Goal: Task Accomplishment & Management: Complete application form

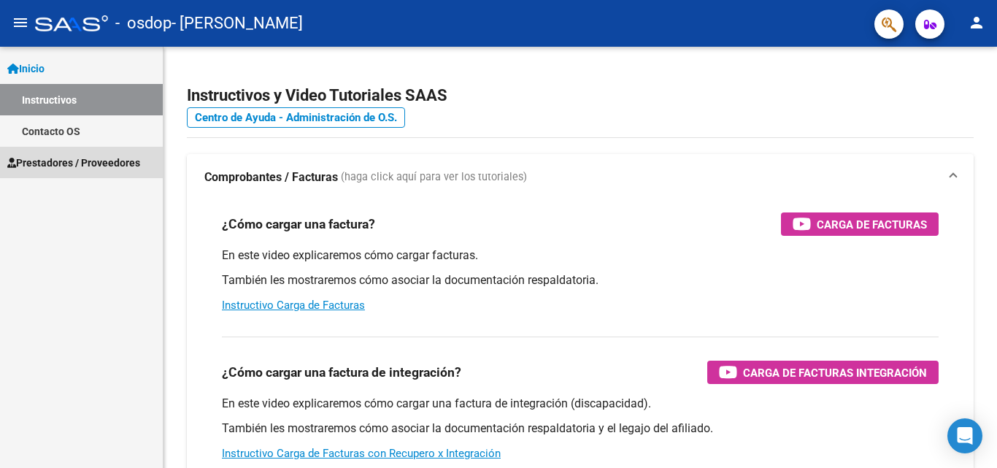
click at [60, 161] on span "Prestadores / Proveedores" at bounding box center [73, 163] width 133 height 16
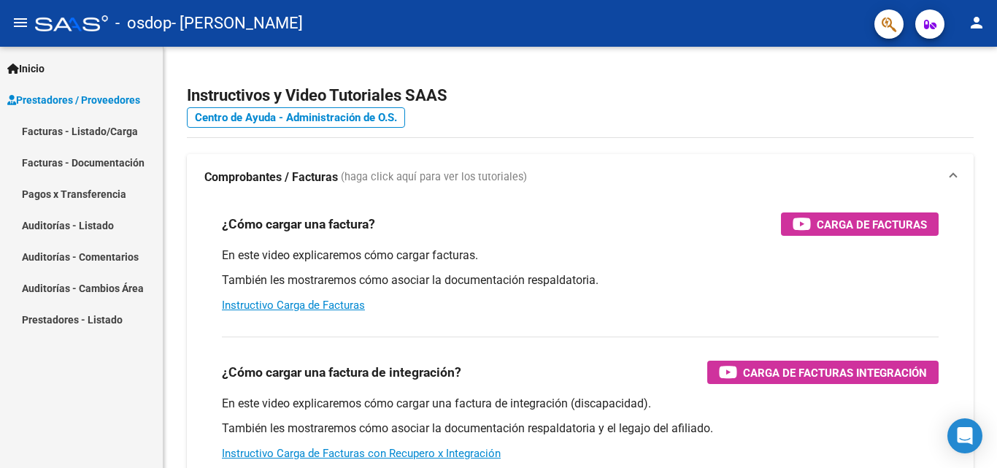
click at [57, 130] on link "Facturas - Listado/Carga" at bounding box center [81, 130] width 163 height 31
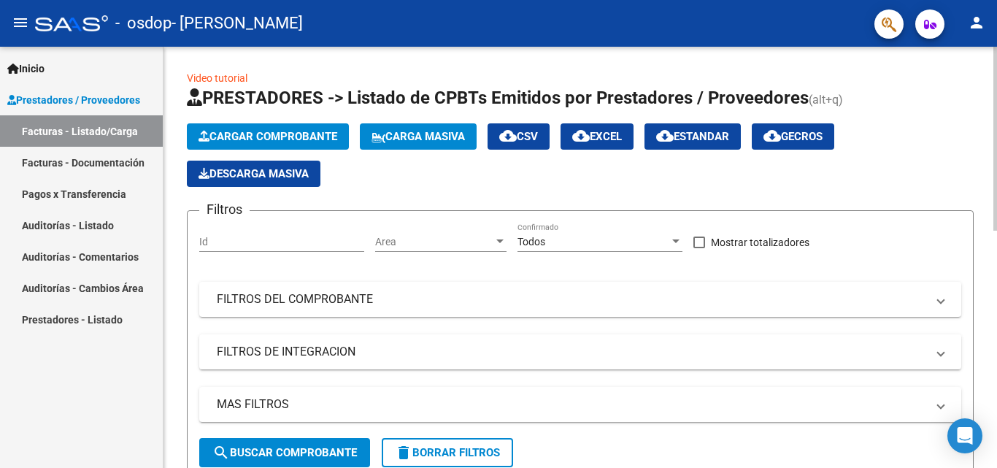
click at [227, 75] on link "Video tutorial" at bounding box center [217, 78] width 61 height 12
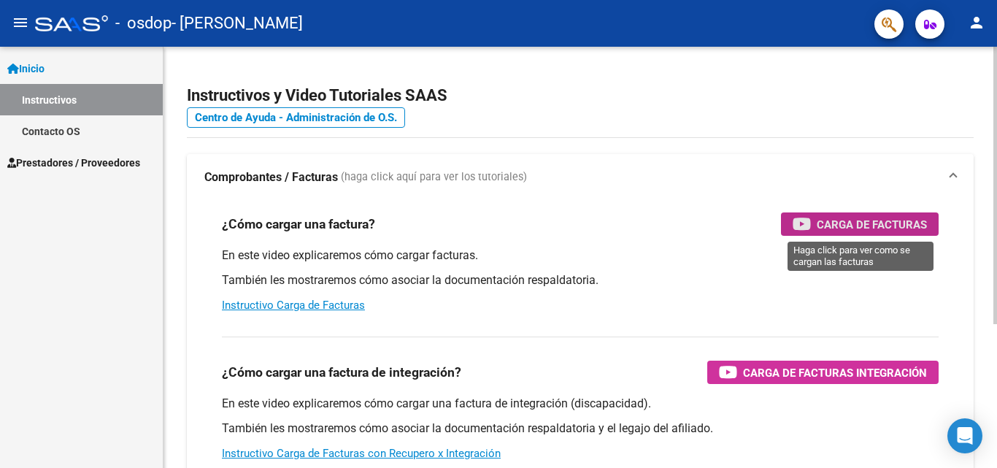
click at [878, 224] on span "Carga de Facturas" at bounding box center [871, 224] width 110 height 18
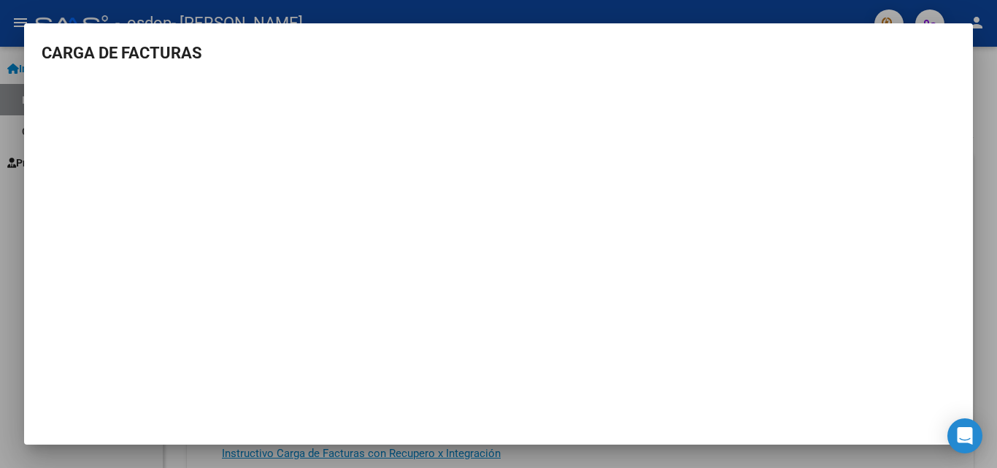
click at [951, 30] on mat-dialog-container "CARGA DE FACTURAS" at bounding box center [498, 233] width 948 height 421
click at [697, 462] on div at bounding box center [498, 234] width 997 height 468
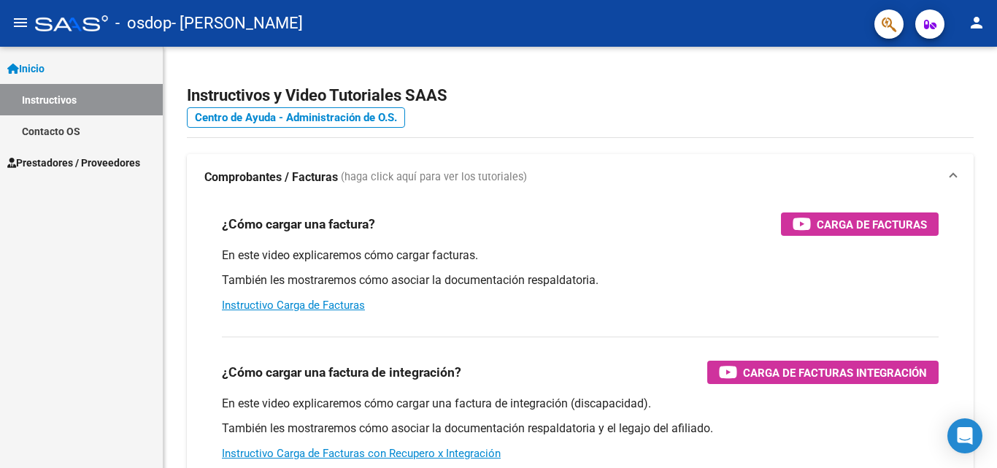
click at [57, 162] on span "Prestadores / Proveedores" at bounding box center [73, 163] width 133 height 16
click at [59, 160] on span "Prestadores / Proveedores" at bounding box center [73, 163] width 133 height 16
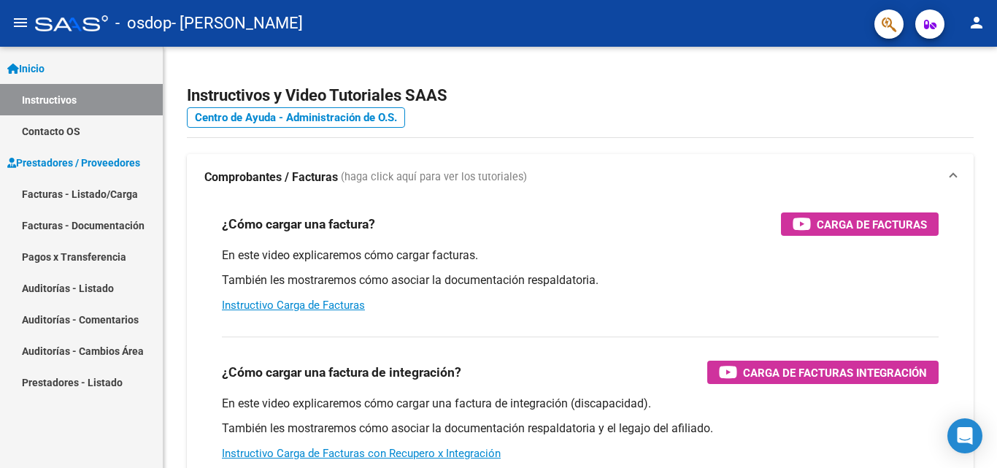
click at [42, 192] on link "Facturas - Listado/Carga" at bounding box center [81, 193] width 163 height 31
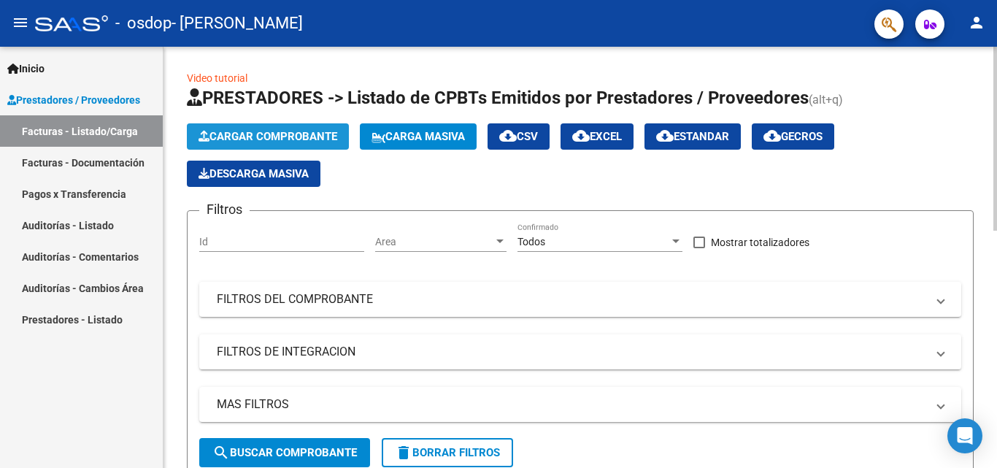
click at [267, 134] on span "Cargar Comprobante" at bounding box center [267, 136] width 139 height 13
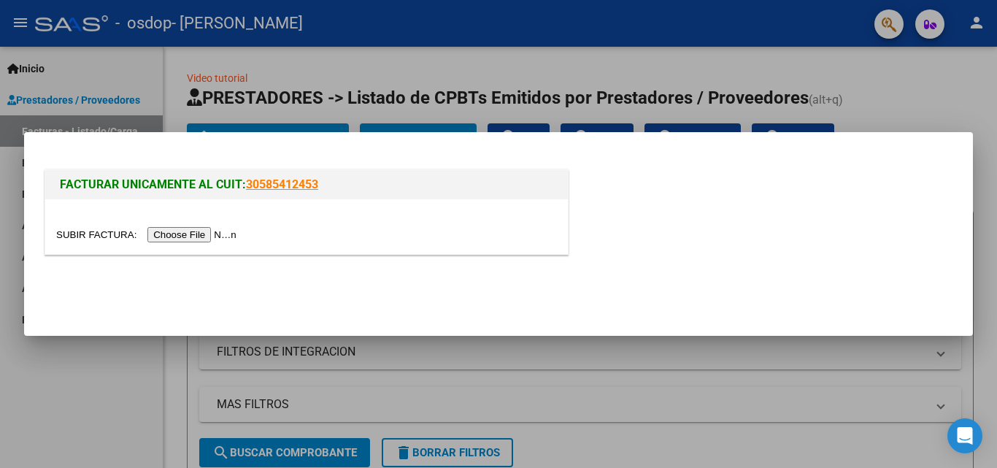
click at [210, 233] on input "file" at bounding box center [148, 234] width 185 height 15
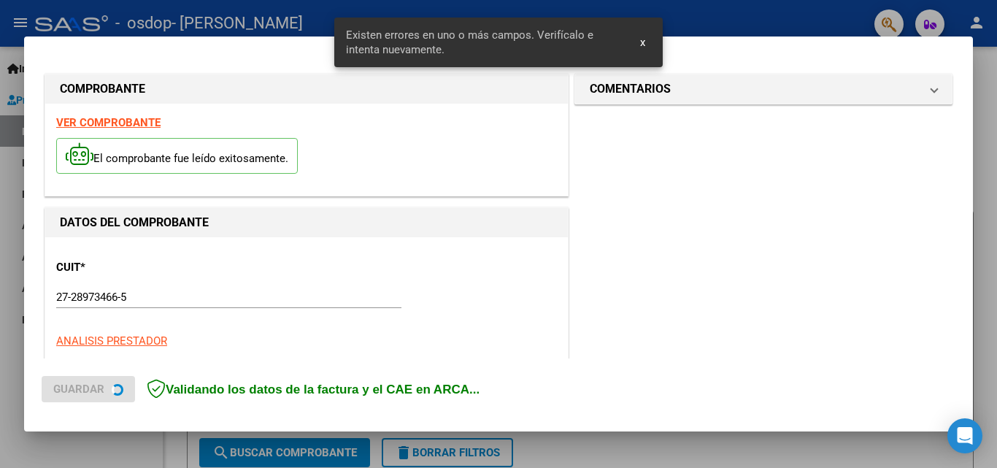
scroll to position [329, 0]
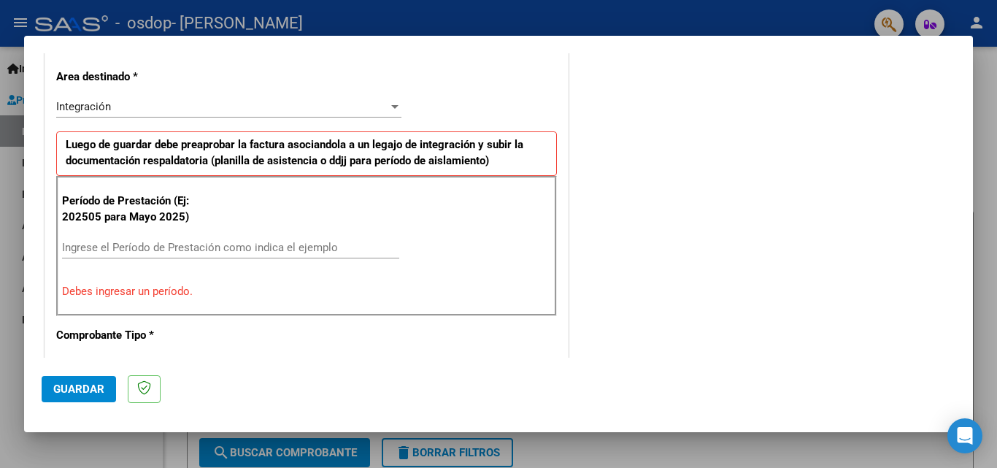
click at [391, 107] on div at bounding box center [394, 107] width 7 height 4
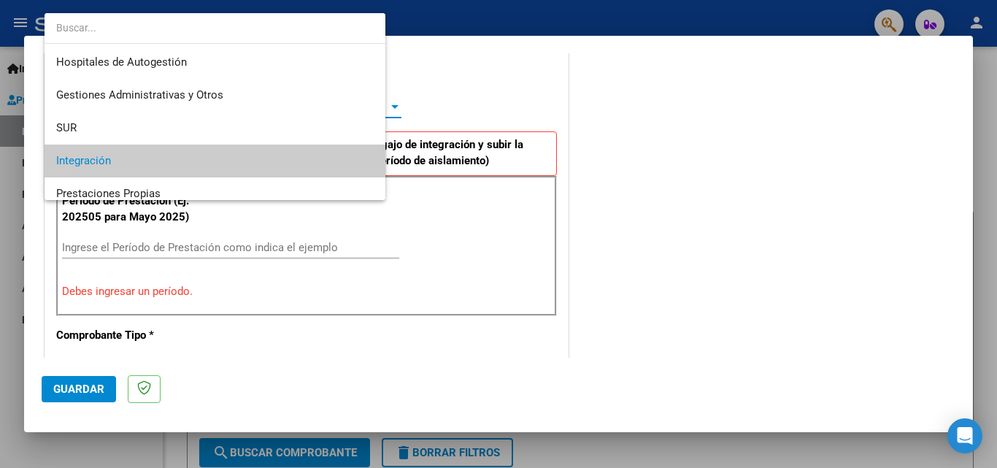
scroll to position [55, 0]
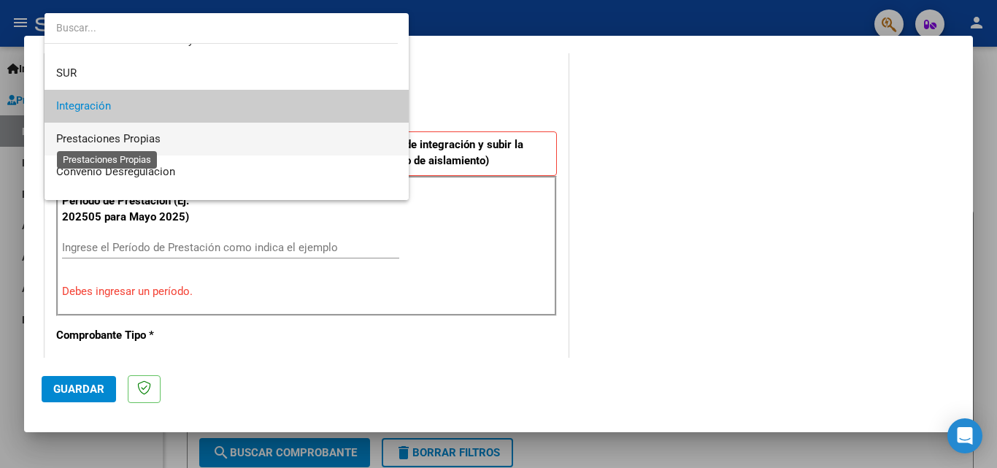
click at [120, 136] on span "Prestaciones Propias" at bounding box center [108, 138] width 104 height 13
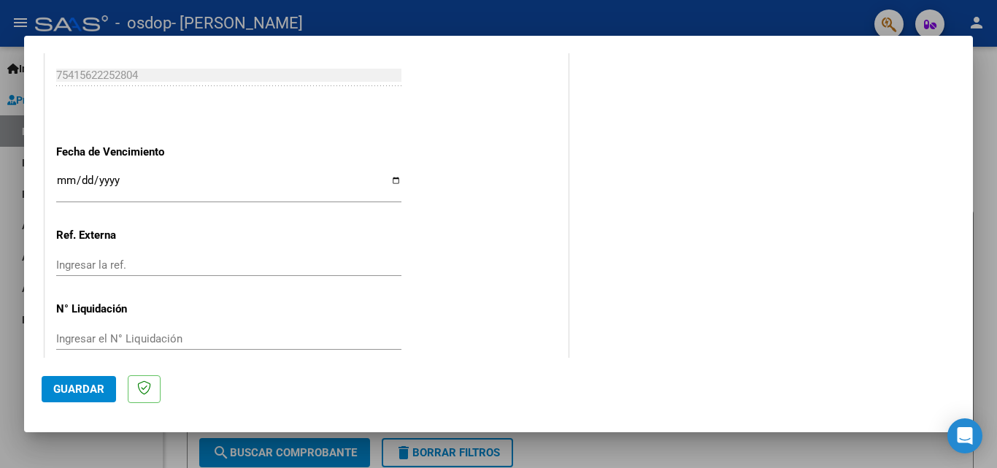
scroll to position [833, 0]
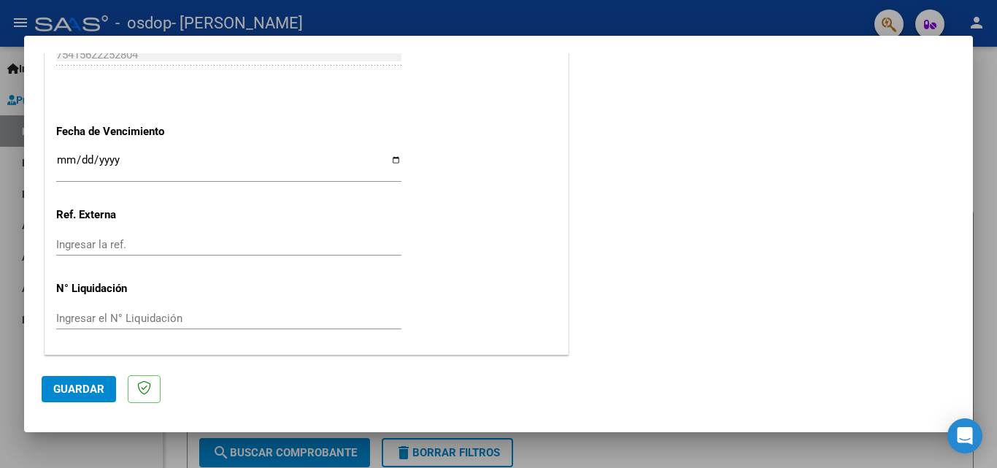
click at [88, 387] on span "Guardar" at bounding box center [78, 388] width 51 height 13
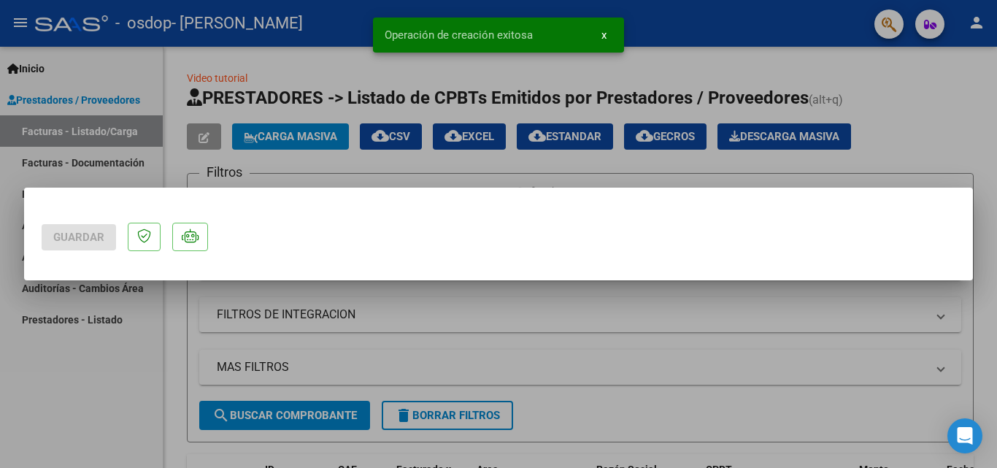
scroll to position [0, 0]
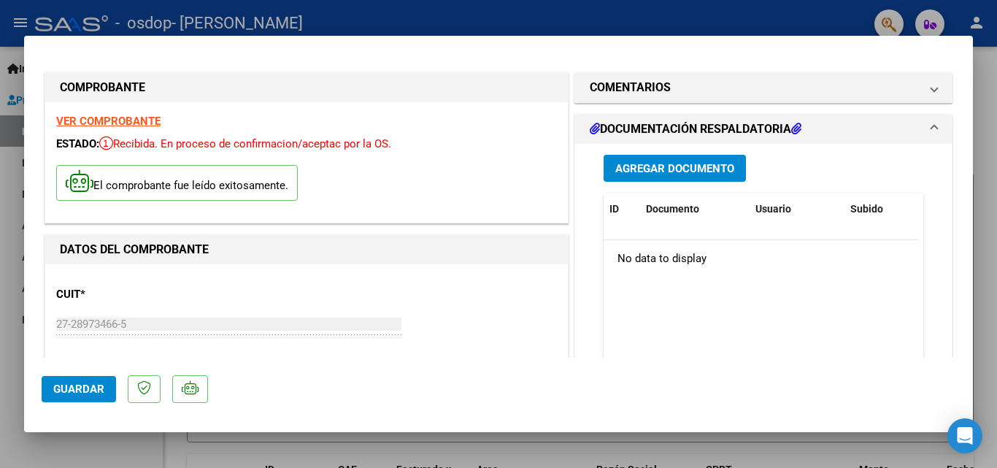
click at [686, 163] on span "Agregar Documento" at bounding box center [674, 168] width 119 height 13
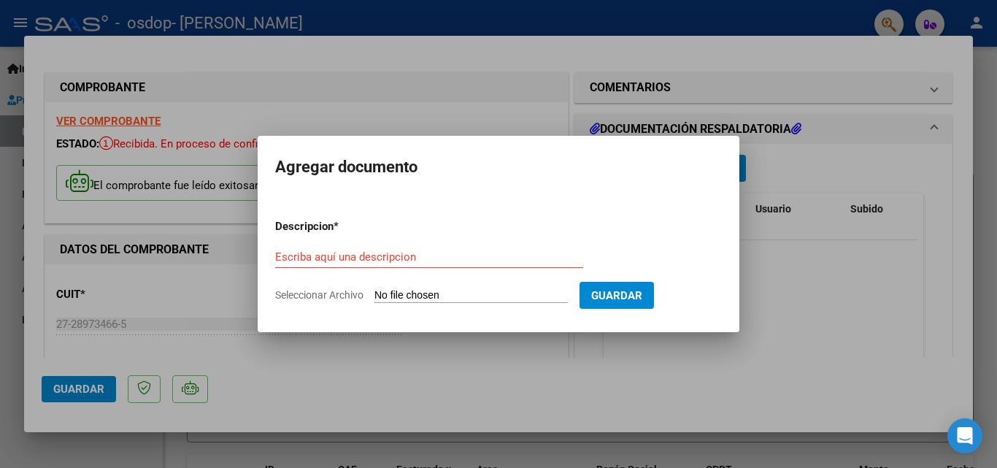
click at [336, 295] on span "Seleccionar Archivo" at bounding box center [319, 295] width 88 height 12
click at [374, 295] on input "Seleccionar Archivo" at bounding box center [470, 296] width 193 height 14
type input "C:\fakepath\Planilla de asistencia001.pdf"
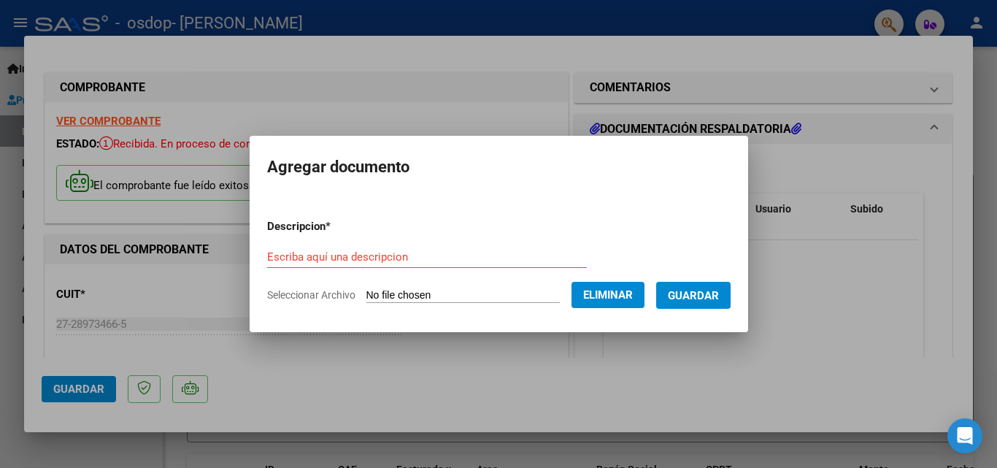
click at [289, 239] on form "Descripcion * Escriba aquí una descripcion Seleccionar Archivo Eliminar Guardar" at bounding box center [498, 260] width 463 height 107
click at [267, 258] on input "Escriba aquí una descripcion" at bounding box center [427, 256] width 320 height 13
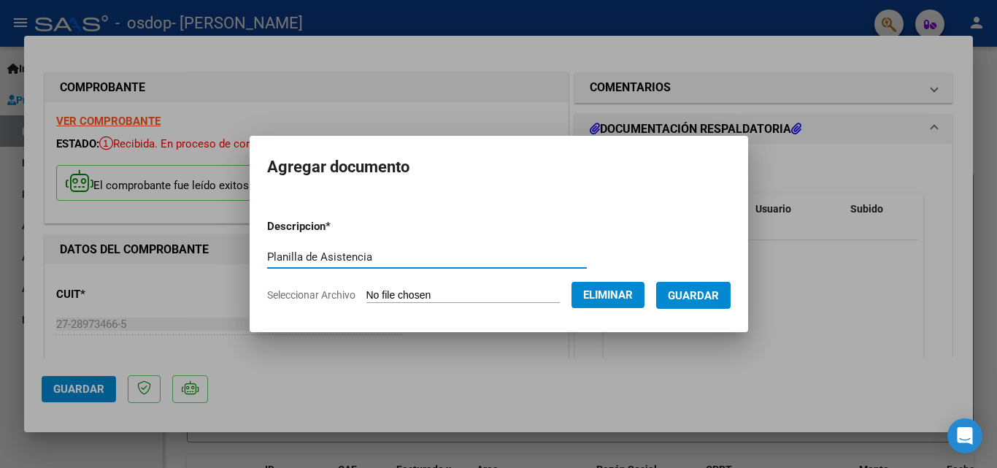
type input "Planilla de Asistencia"
click at [708, 295] on span "Guardar" at bounding box center [693, 295] width 51 height 13
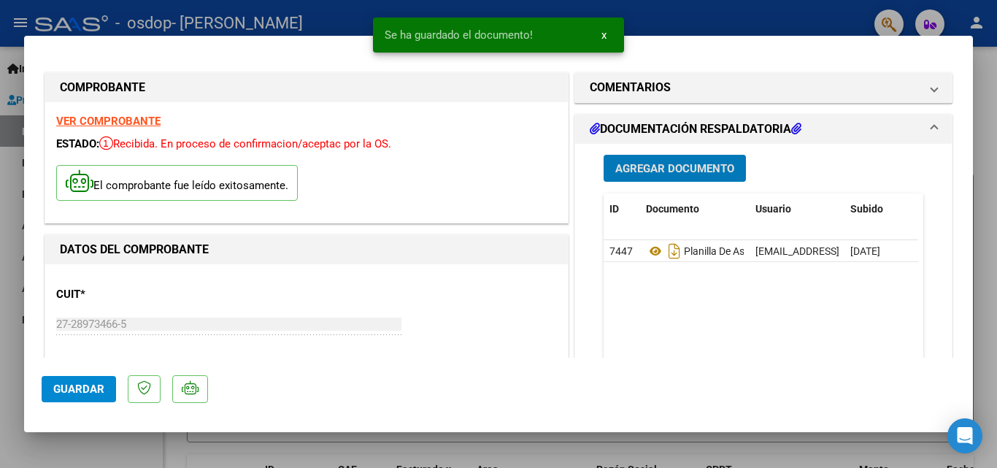
click at [707, 167] on span "Agregar Documento" at bounding box center [674, 168] width 119 height 13
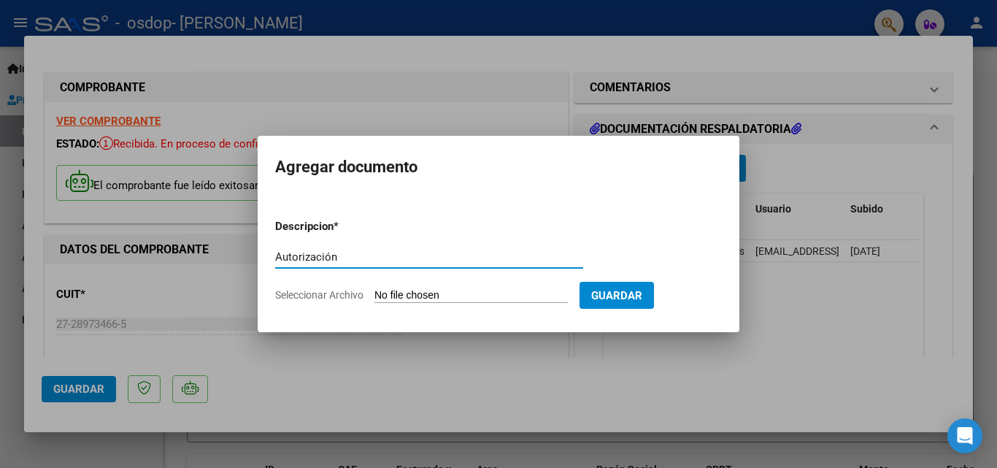
type input "Autorización"
click at [337, 292] on span "Seleccionar Archivo" at bounding box center [319, 295] width 88 height 12
click at [374, 292] on input "Seleccionar Archivo" at bounding box center [470, 296] width 193 height 14
type input "C:\fakepath\Yahoo Mail - AUTORIZACIONES 2025 2135319381 - [PERSON_NAME].pdf"
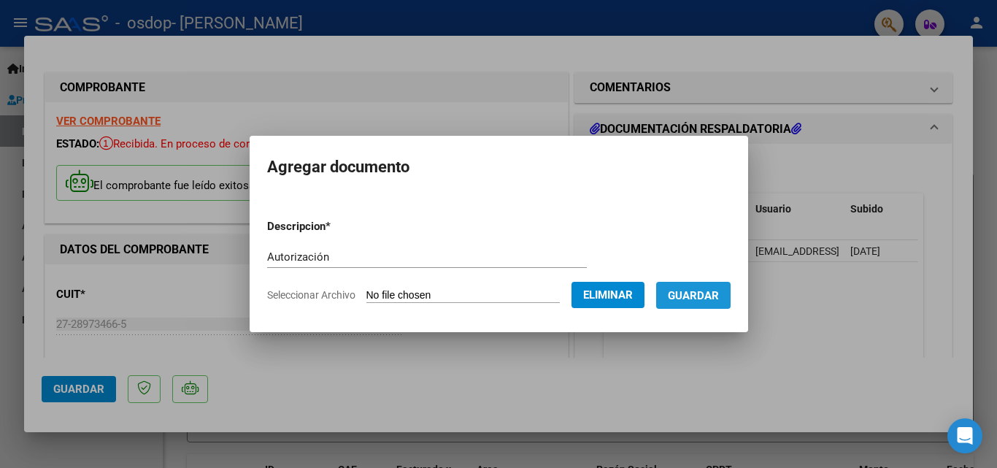
click at [711, 295] on span "Guardar" at bounding box center [693, 295] width 51 height 13
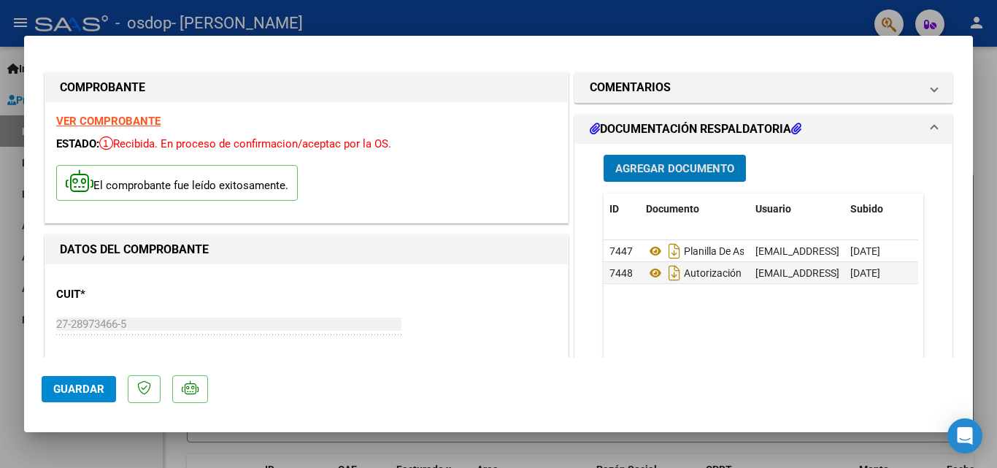
click at [93, 389] on span "Guardar" at bounding box center [78, 388] width 51 height 13
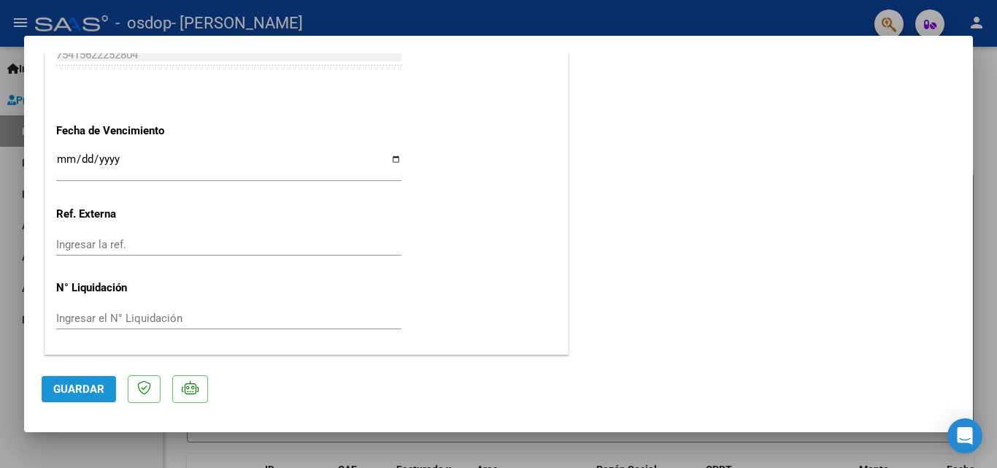
click at [85, 389] on span "Guardar" at bounding box center [78, 388] width 51 height 13
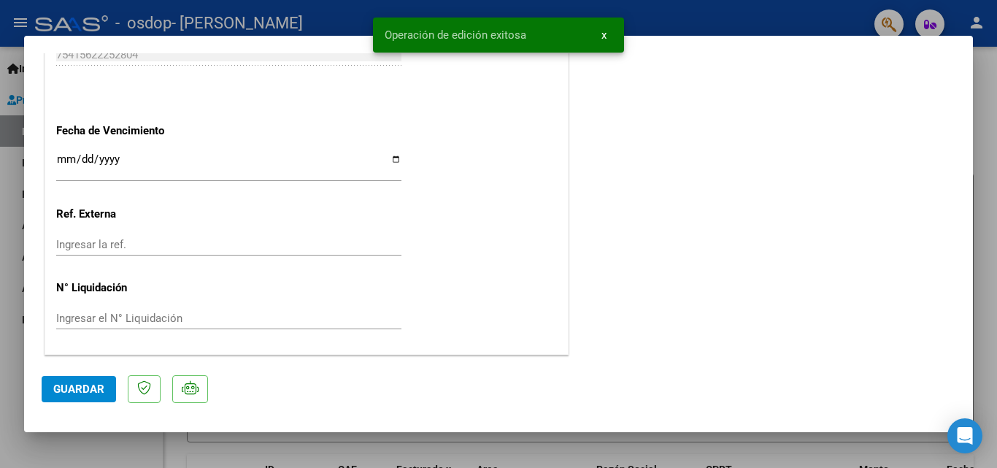
click at [21, 452] on div at bounding box center [498, 234] width 997 height 468
type input "$ 0,00"
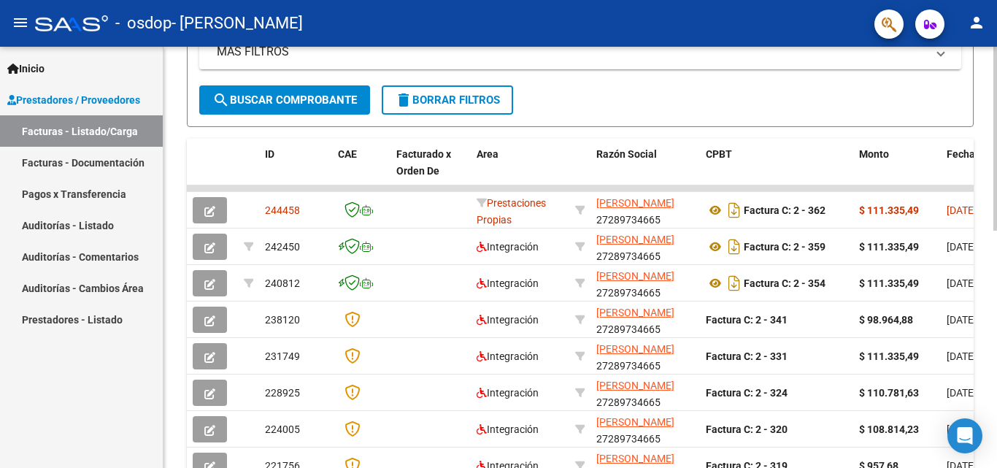
scroll to position [438, 0]
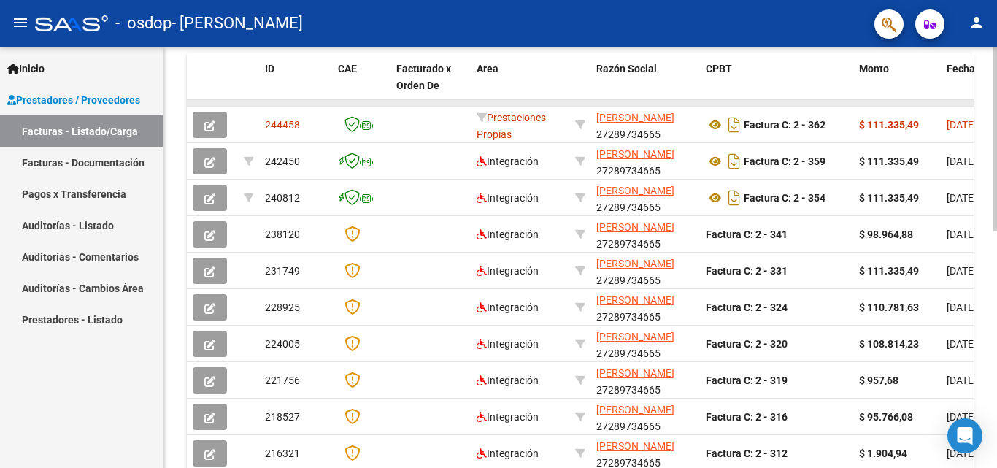
drag, startPoint x: 803, startPoint y: 103, endPoint x: 964, endPoint y: 100, distance: 161.3
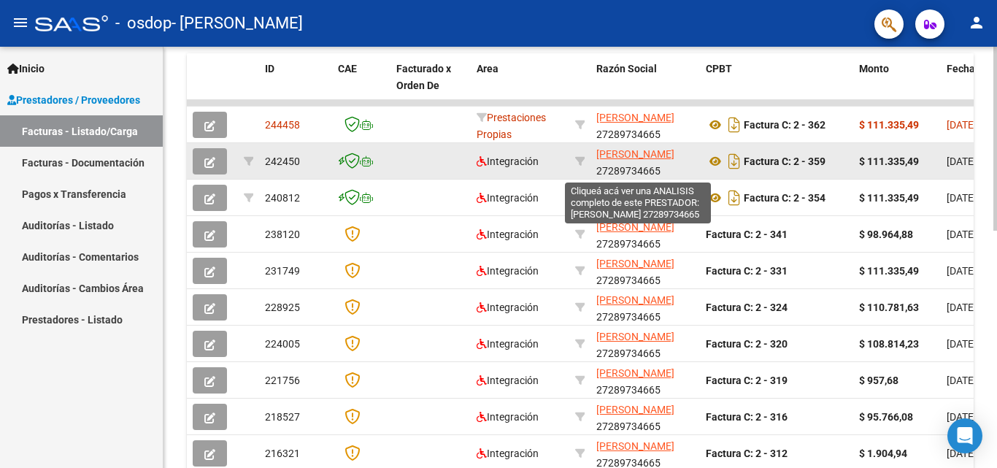
click at [619, 160] on span "[PERSON_NAME]" at bounding box center [635, 154] width 78 height 12
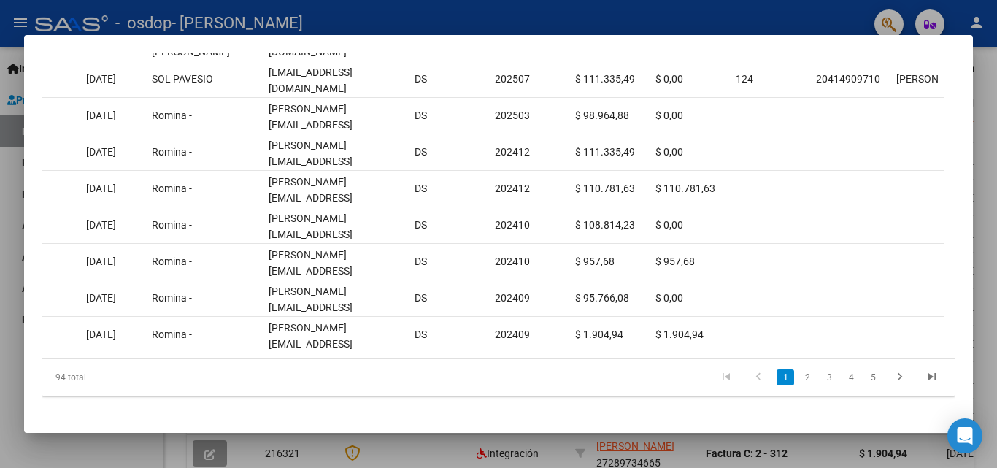
scroll to position [0, 1630]
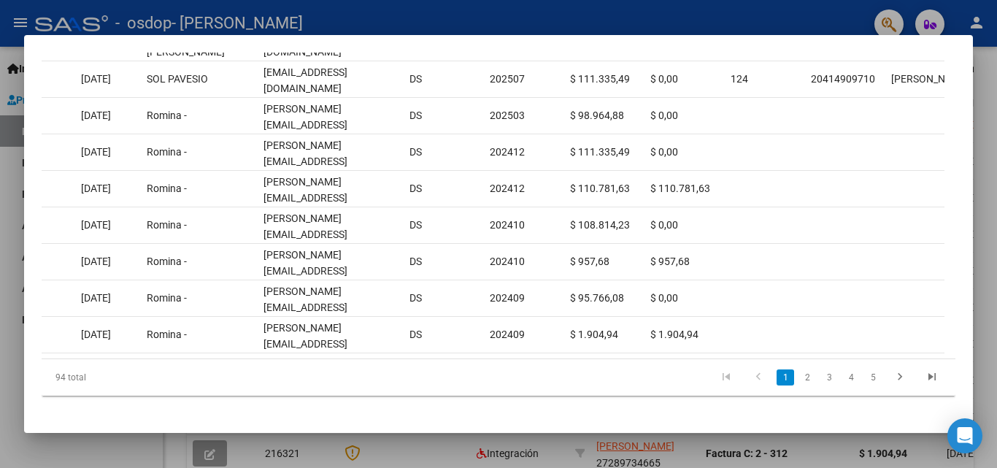
drag, startPoint x: 973, startPoint y: 347, endPoint x: 988, endPoint y: 251, distance: 97.5
click at [988, 251] on div at bounding box center [498, 234] width 997 height 468
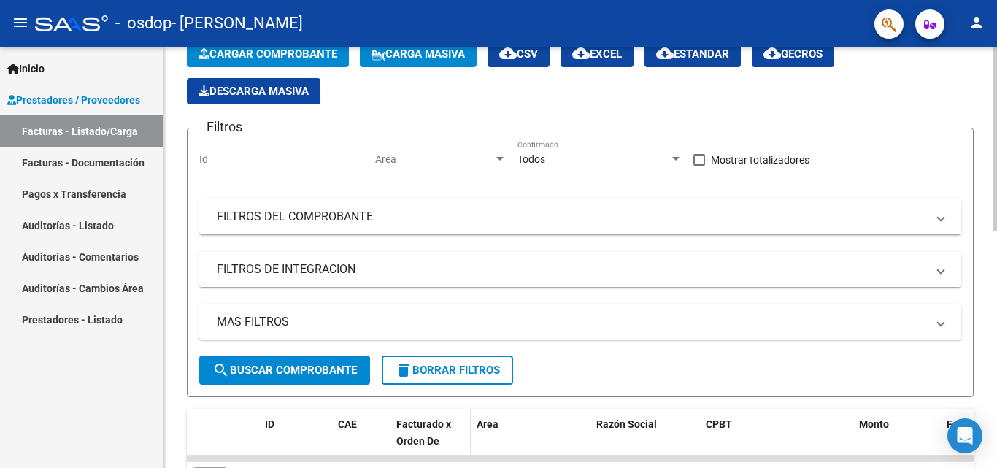
scroll to position [73, 0]
